Goal: Transaction & Acquisition: Obtain resource

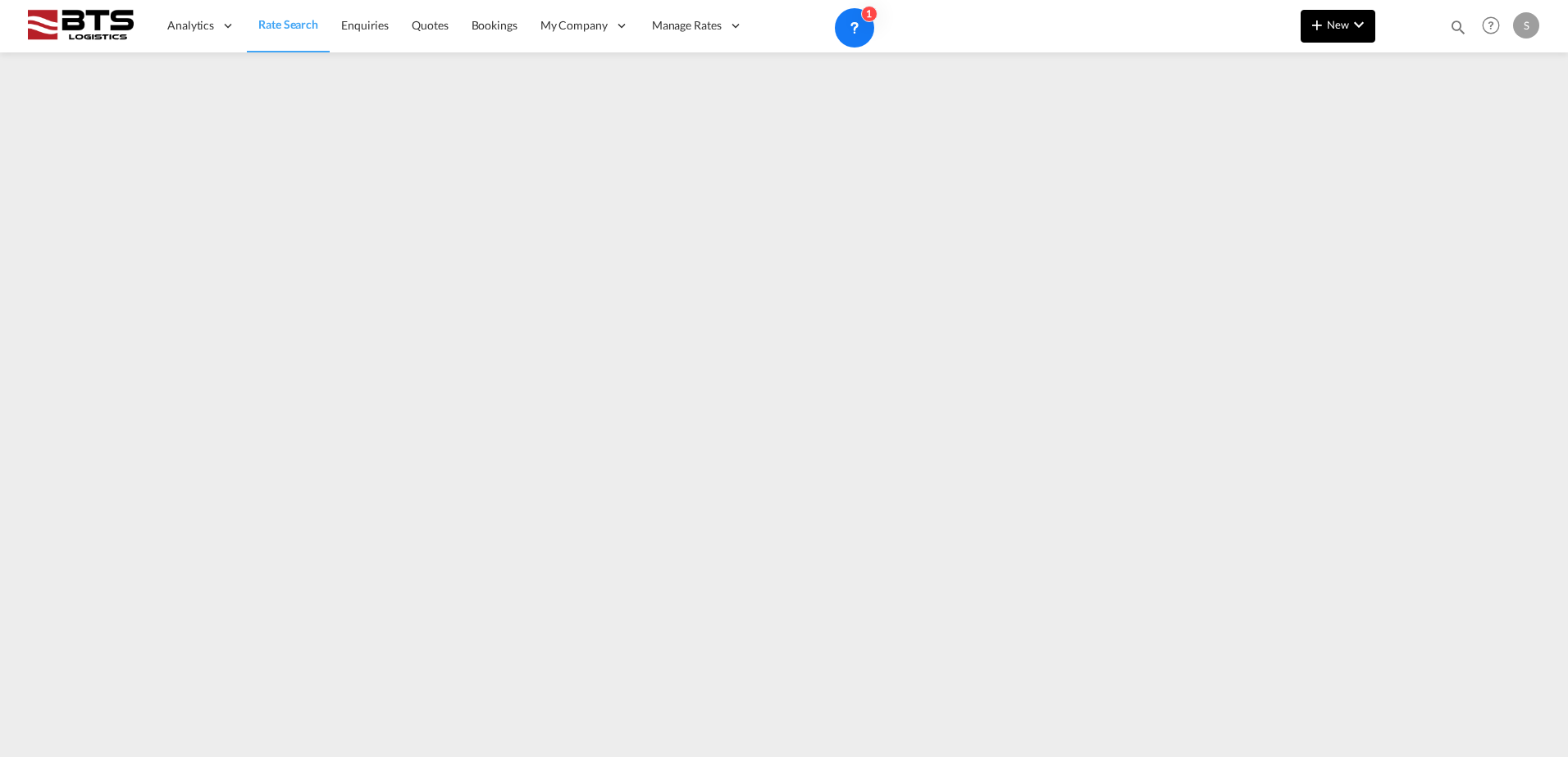
click at [1335, 19] on span "New" at bounding box center [1337, 24] width 61 height 13
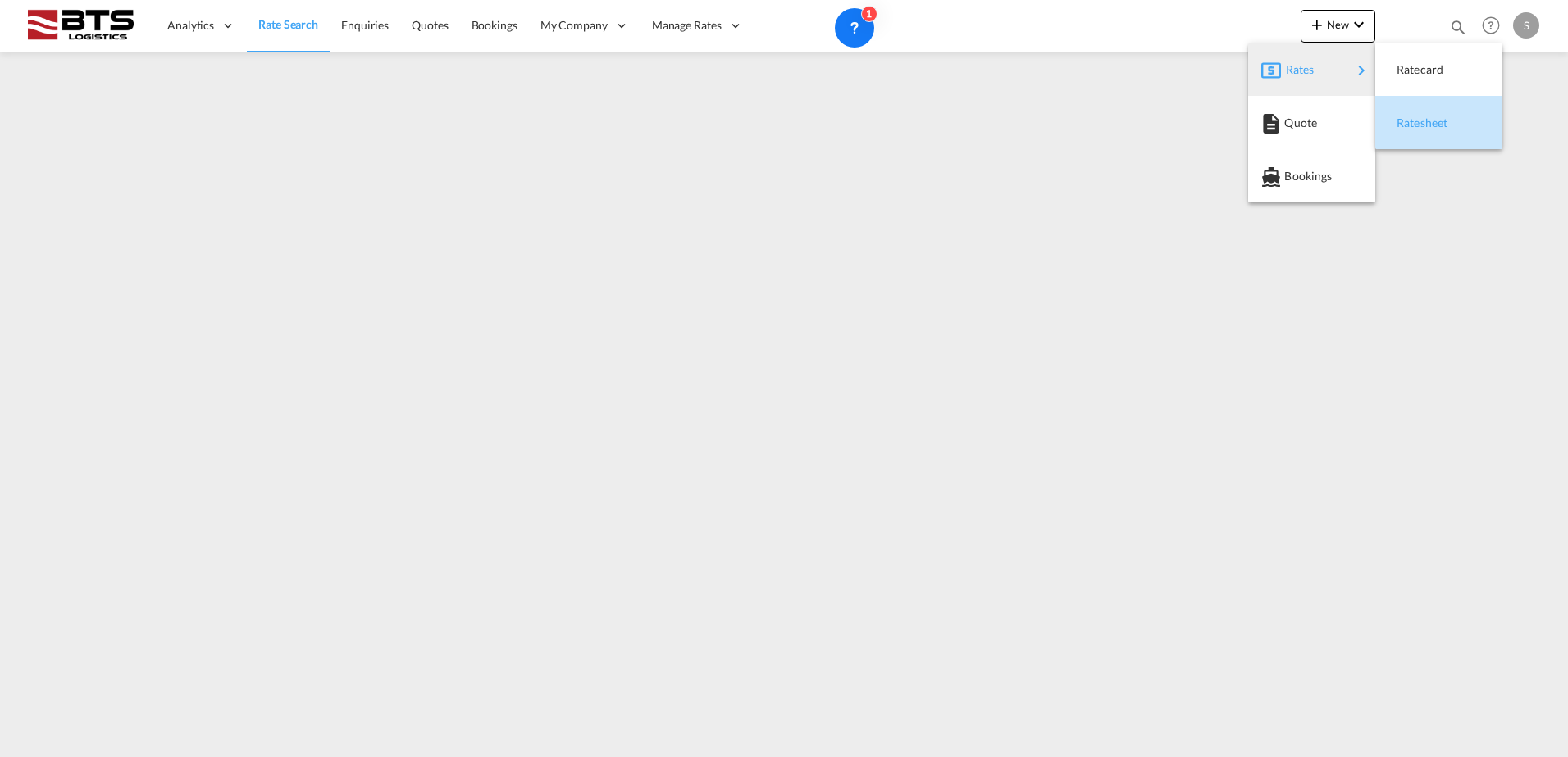
click at [1414, 119] on span "Ratesheet" at bounding box center [1405, 123] width 18 height 33
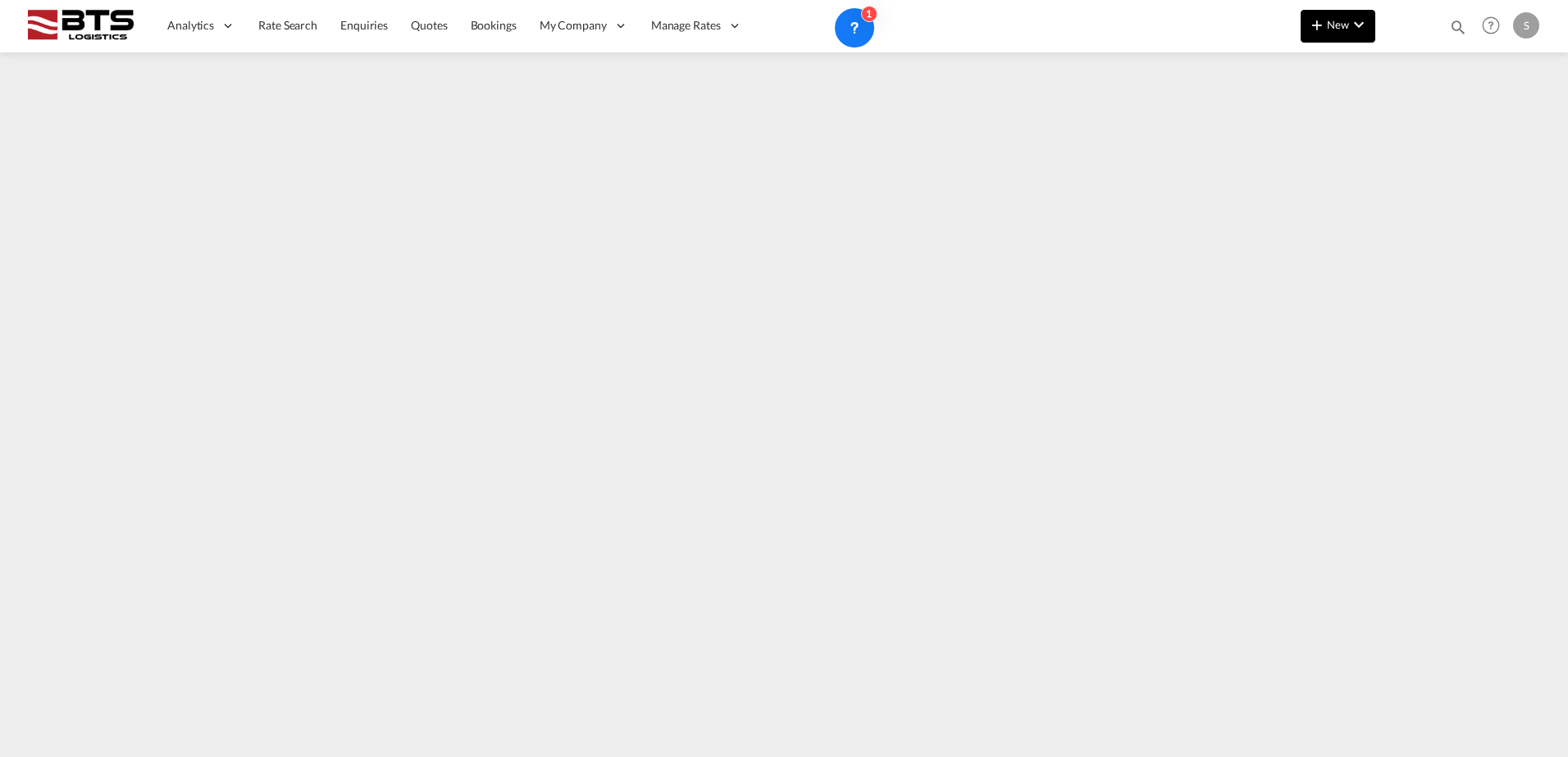
click at [1337, 31] on button "New" at bounding box center [1337, 26] width 74 height 33
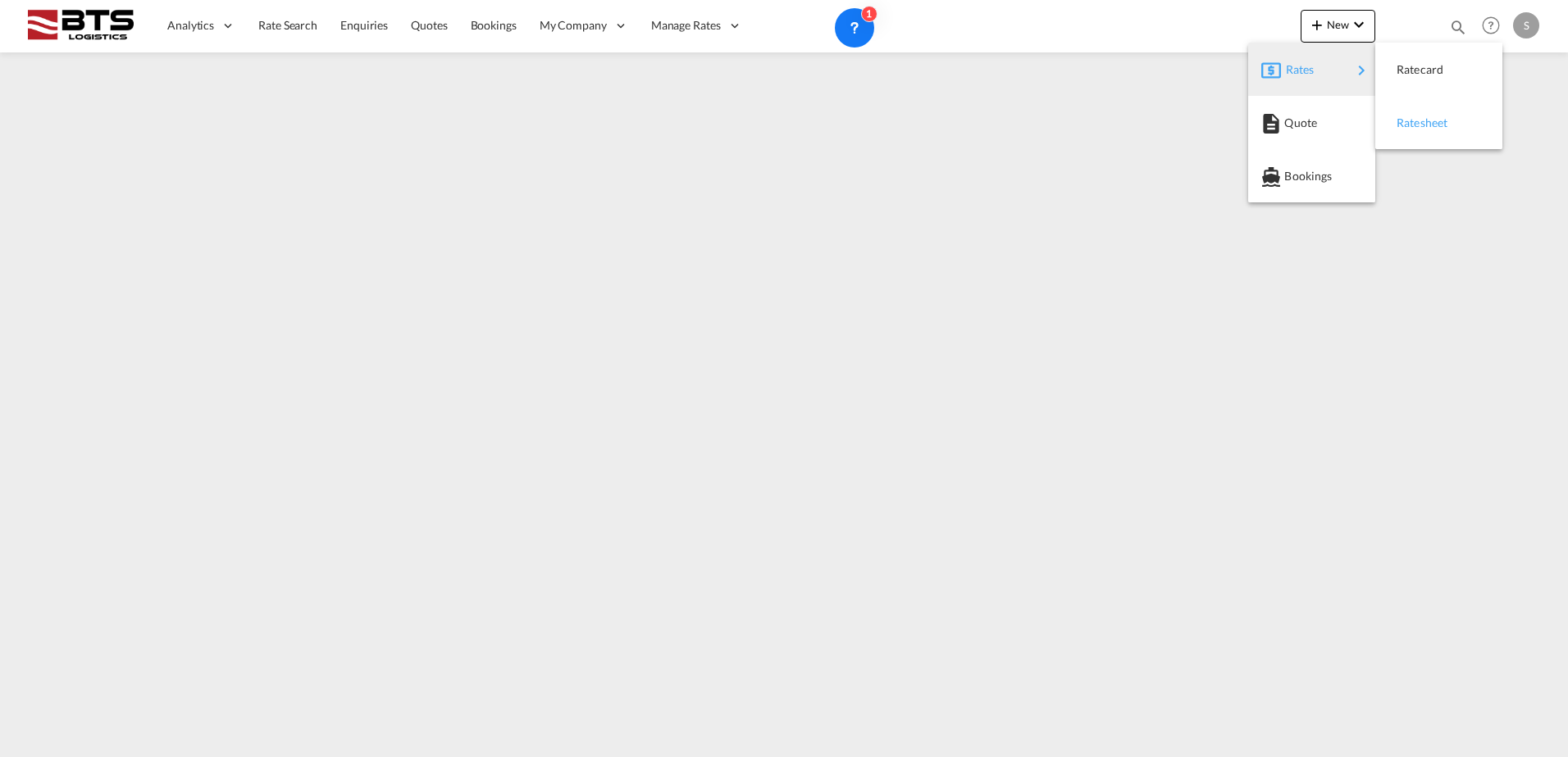
click at [1414, 122] on span "Ratesheet" at bounding box center [1405, 123] width 18 height 33
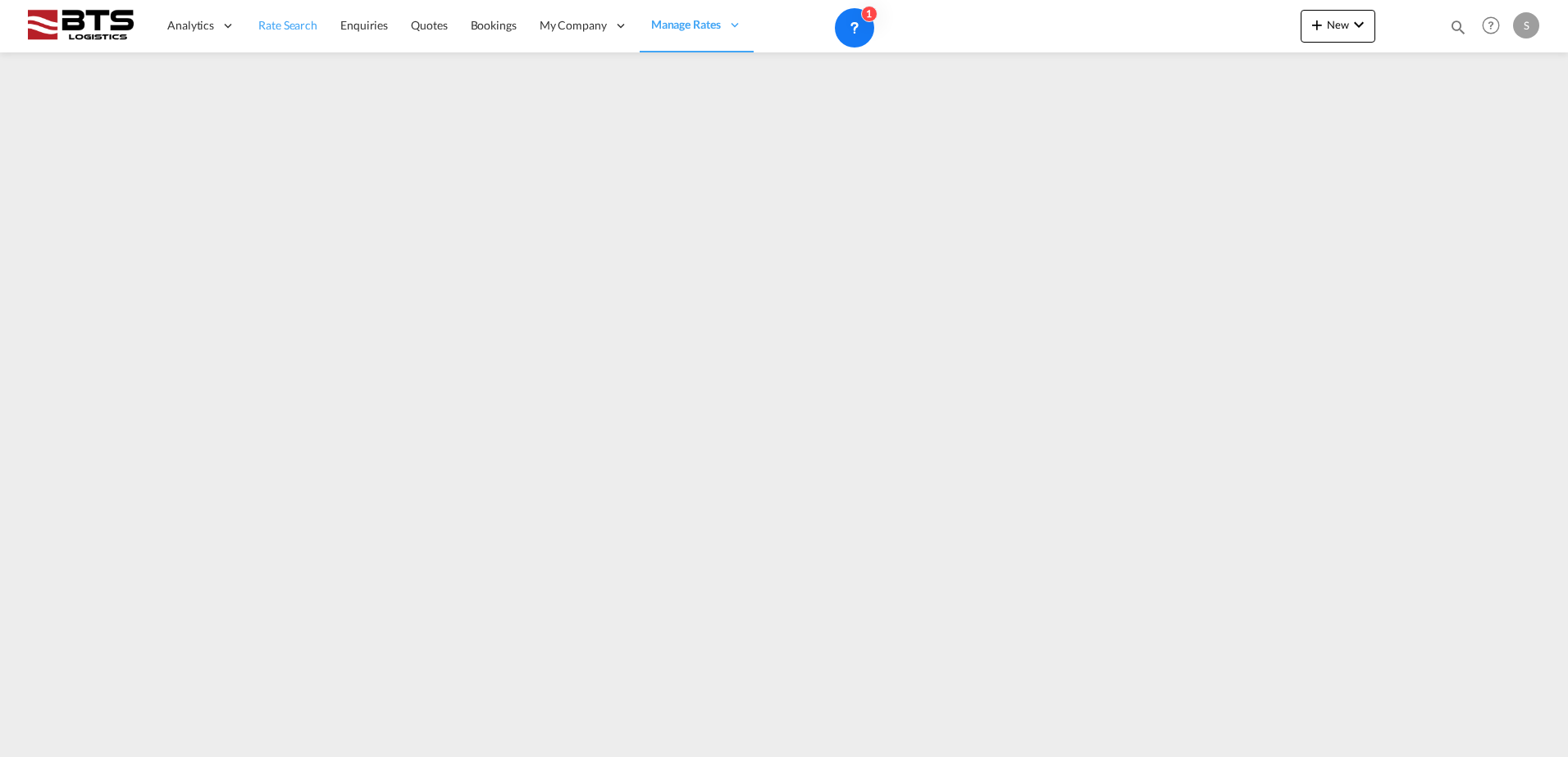
drag, startPoint x: 287, startPoint y: 35, endPoint x: 287, endPoint y: 49, distance: 14.0
click at [287, 35] on link "Rate Search" at bounding box center [288, 26] width 82 height 54
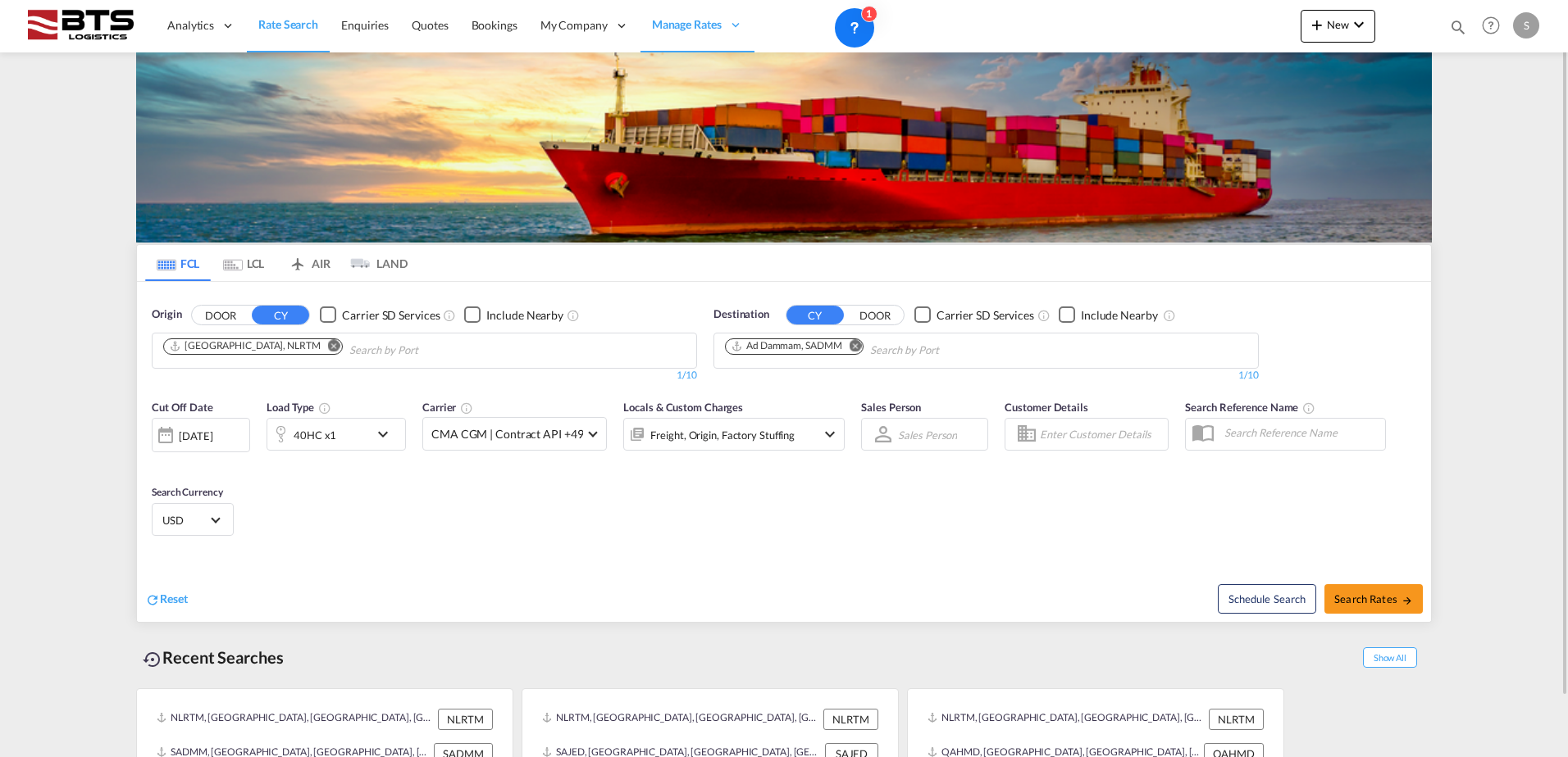
click at [857, 350] on md-icon "Remove" at bounding box center [856, 345] width 12 height 12
type input "guayaq"
click at [835, 393] on div "Guayaq uil [GEOGRAPHIC_DATA] [GEOGRAPHIC_DATA]" at bounding box center [851, 388] width 312 height 49
click at [326, 451] on div "40HC x1" at bounding box center [319, 434] width 102 height 33
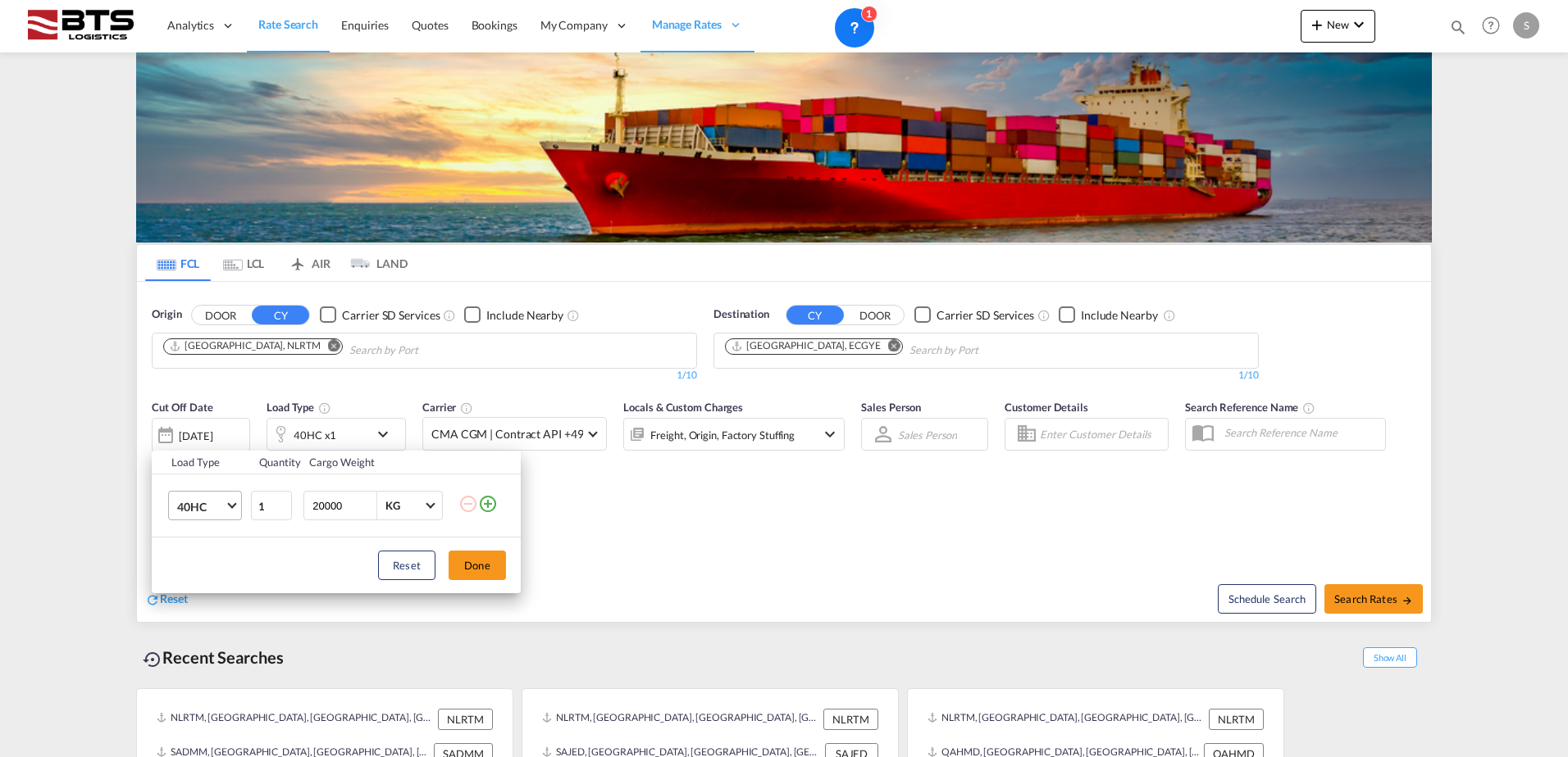
click at [222, 496] on md-select-value "40HC" at bounding box center [208, 506] width 66 height 28
click at [205, 426] on div "20GP" at bounding box center [191, 427] width 28 height 16
click at [501, 572] on button "Done" at bounding box center [477, 565] width 57 height 29
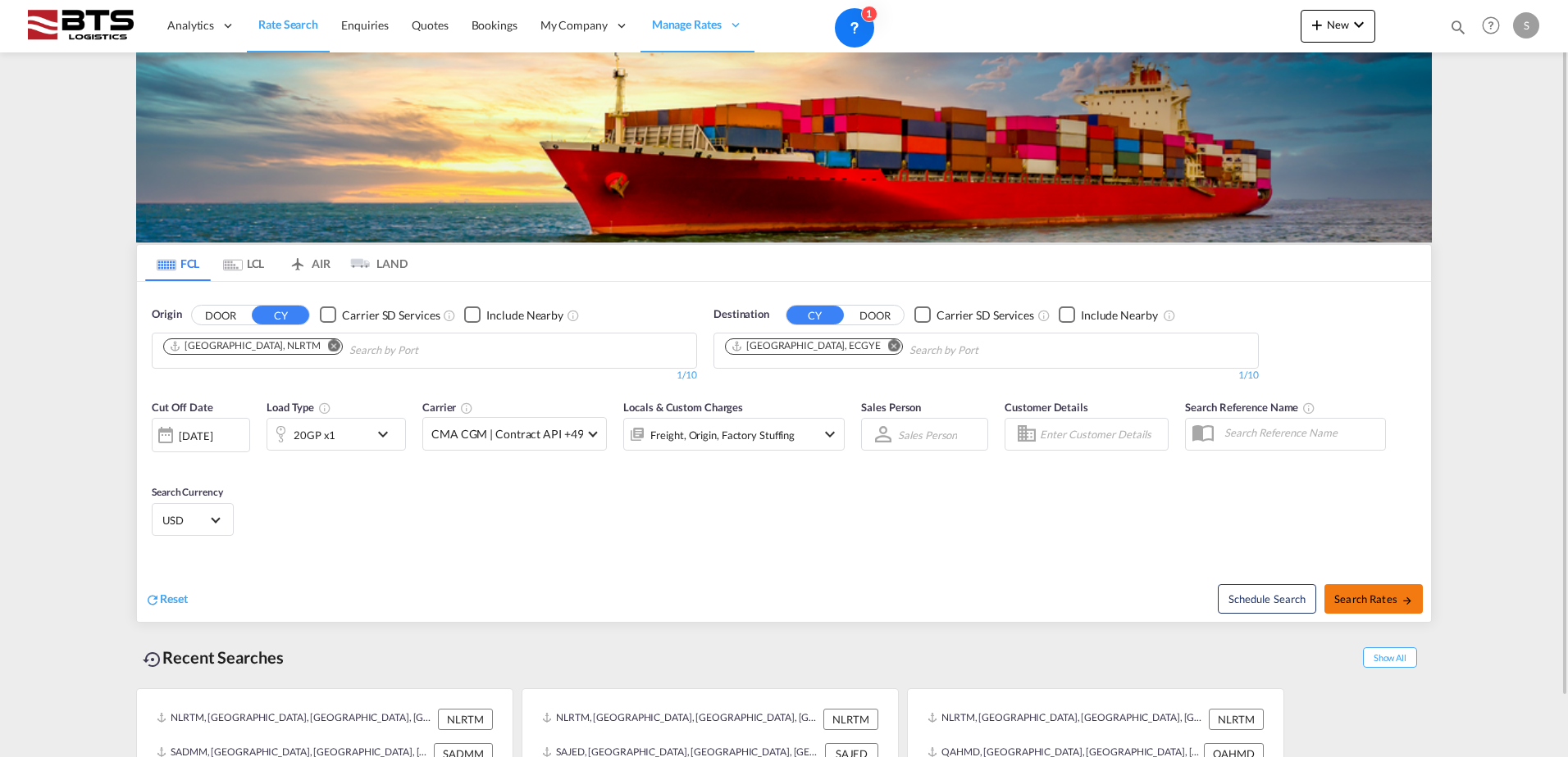
click at [1363, 609] on button "Search Rates" at bounding box center [1374, 599] width 98 height 29
type input "NLRTM to ECGYE / [DATE]"
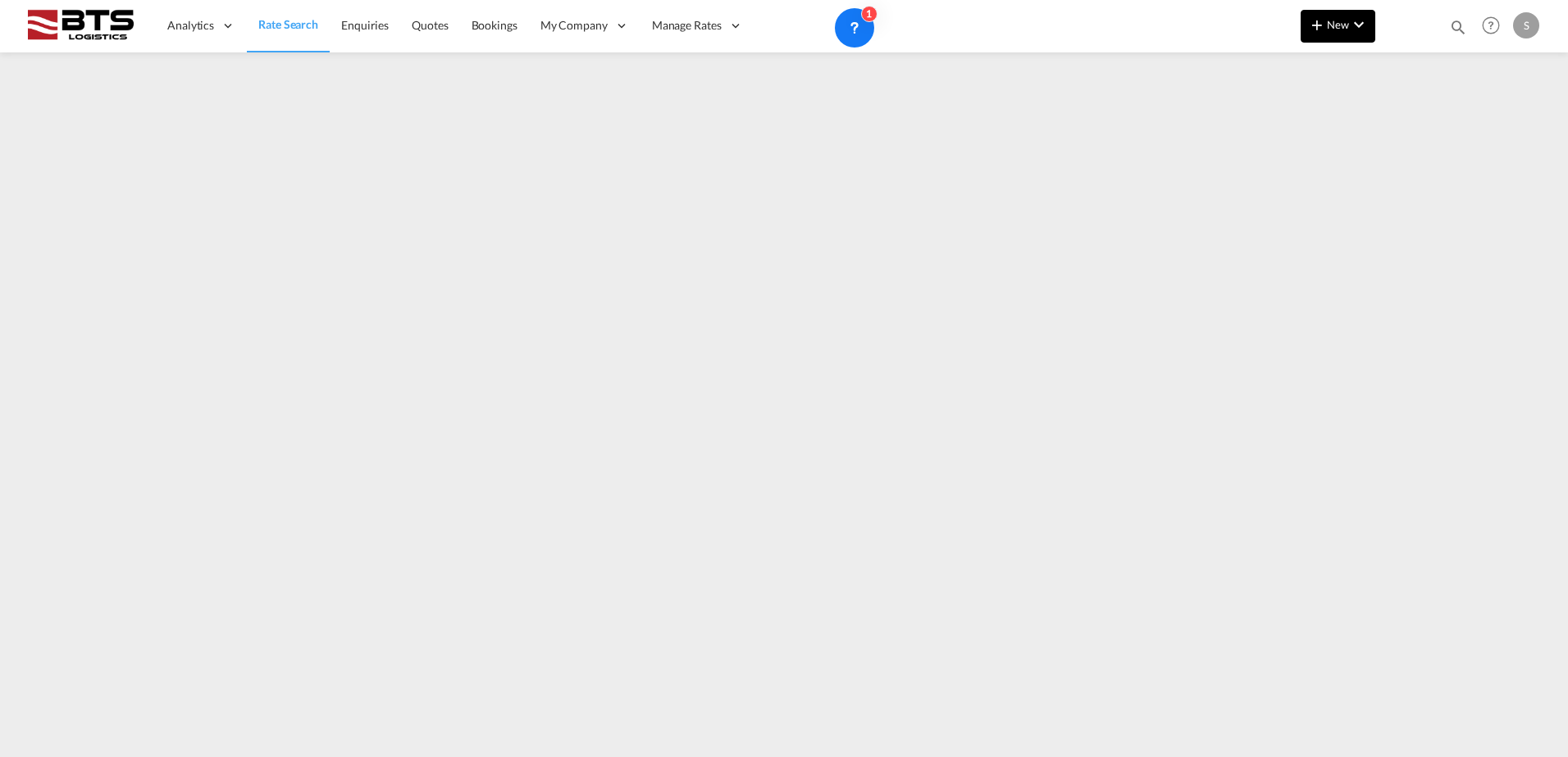
click at [1319, 34] on md-icon "icon-plus 400-fg" at bounding box center [1317, 24] width 20 height 20
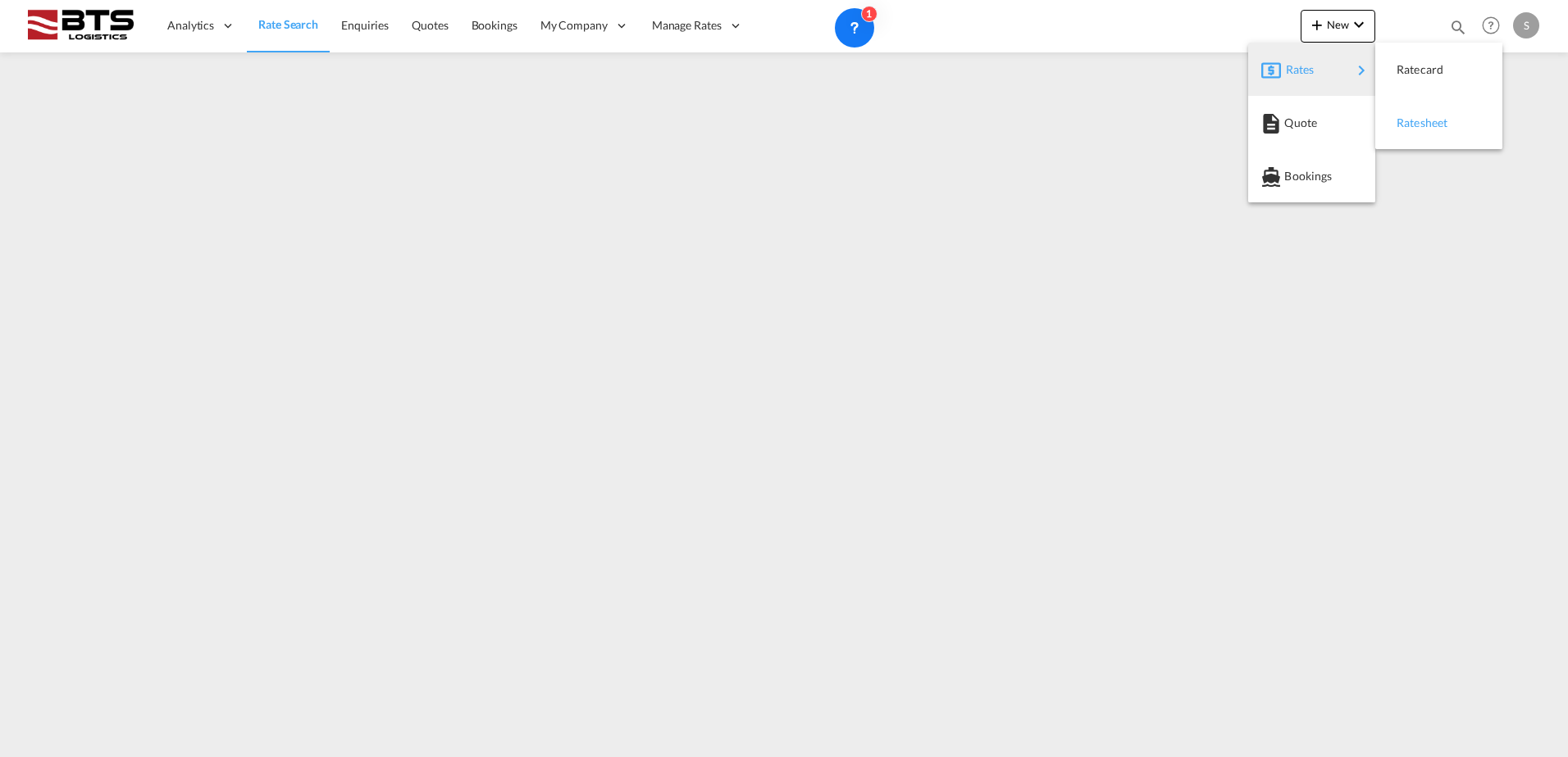
click at [1414, 118] on span "Ratesheet" at bounding box center [1405, 123] width 18 height 33
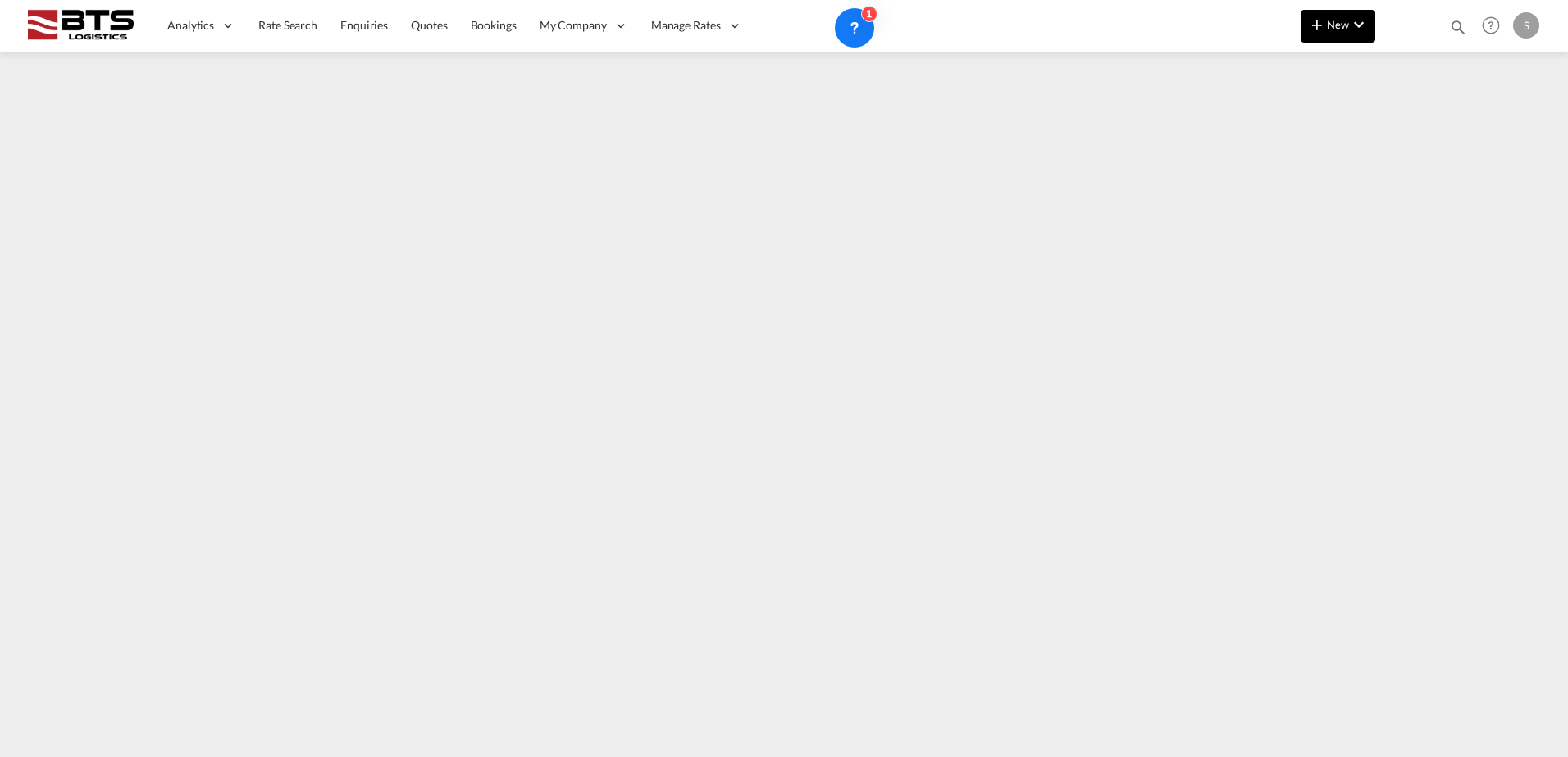
click at [1335, 24] on span "New" at bounding box center [1337, 24] width 61 height 13
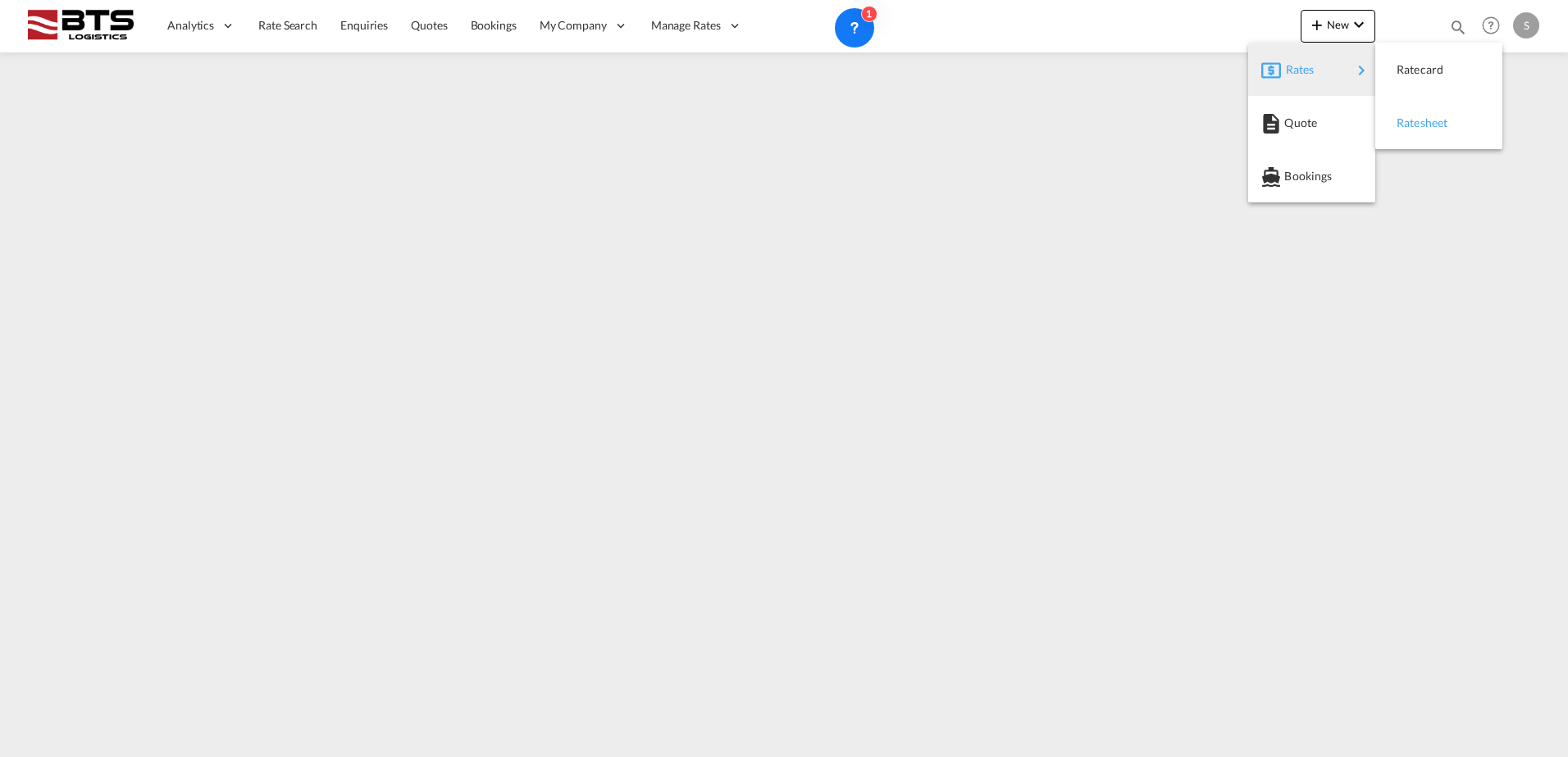
click at [1397, 118] on span "Ratesheet" at bounding box center [1405, 123] width 18 height 33
